Goal: Information Seeking & Learning: Learn about a topic

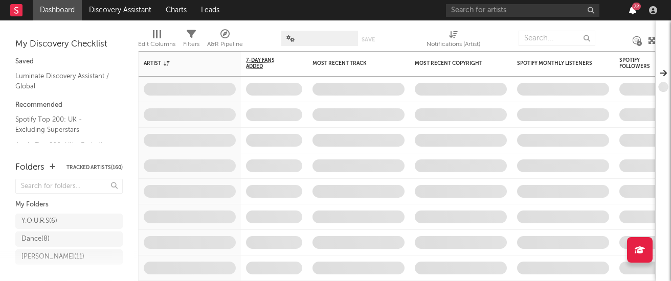
click at [634, 11] on icon "button" at bounding box center [632, 10] width 7 height 8
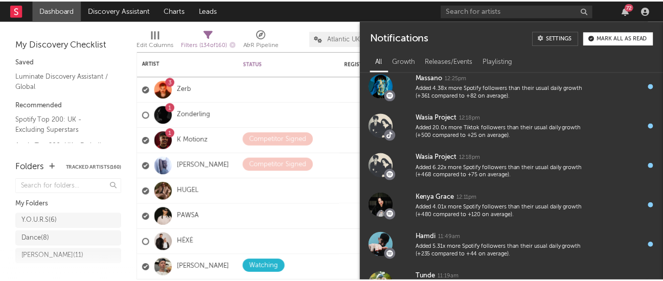
scroll to position [1671, 0]
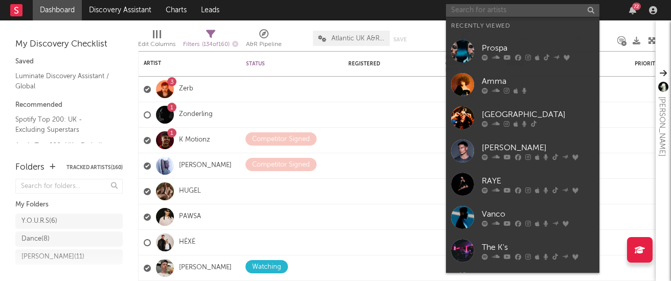
click at [493, 14] on input "text" at bounding box center [522, 10] width 153 height 13
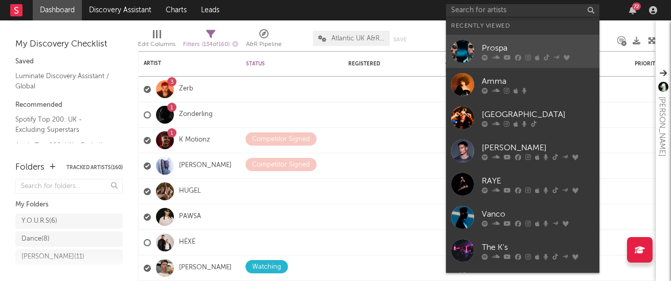
click at [494, 45] on div "Prospa" at bounding box center [538, 48] width 113 height 12
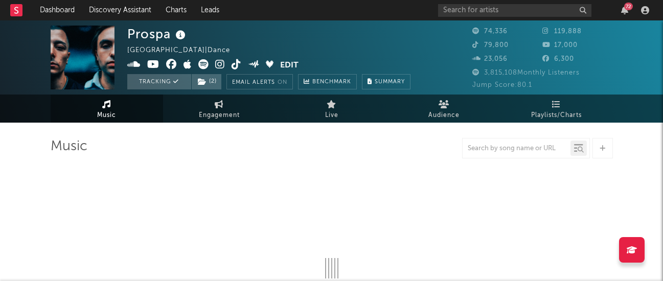
select select "6m"
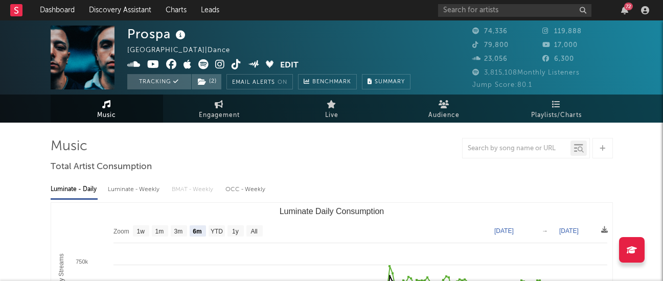
click at [626, 8] on div "72" at bounding box center [629, 7] width 9 height 8
click at [207, 32] on div "Prospa [GEOGRAPHIC_DATA] | Dance Edit Tracking ( 2 ) Email Alerts On Benchmark …" at bounding box center [268, 58] width 283 height 64
click at [235, 64] on icon at bounding box center [237, 64] width 10 height 10
